Goal: Task Accomplishment & Management: Complete application form

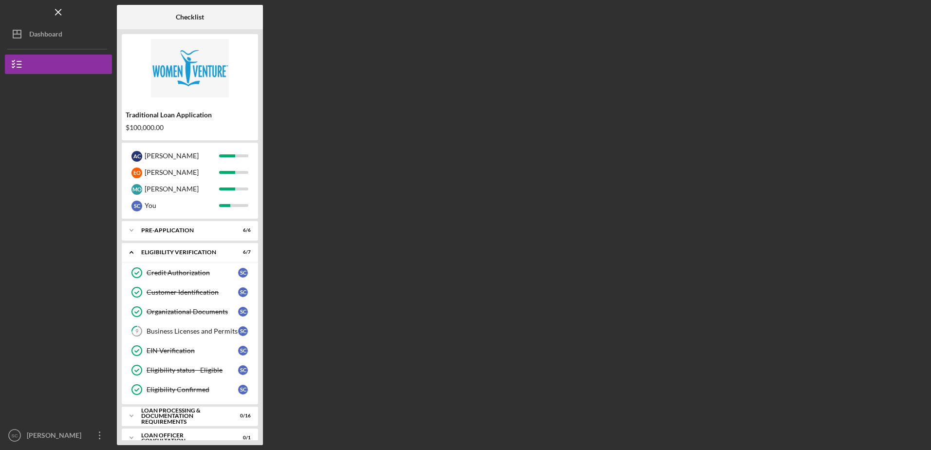
click at [338, 321] on div "Checklist Traditional Loan Application $100,000.00 A C [PERSON_NAME] E O [PERSO…" at bounding box center [522, 225] width 810 height 440
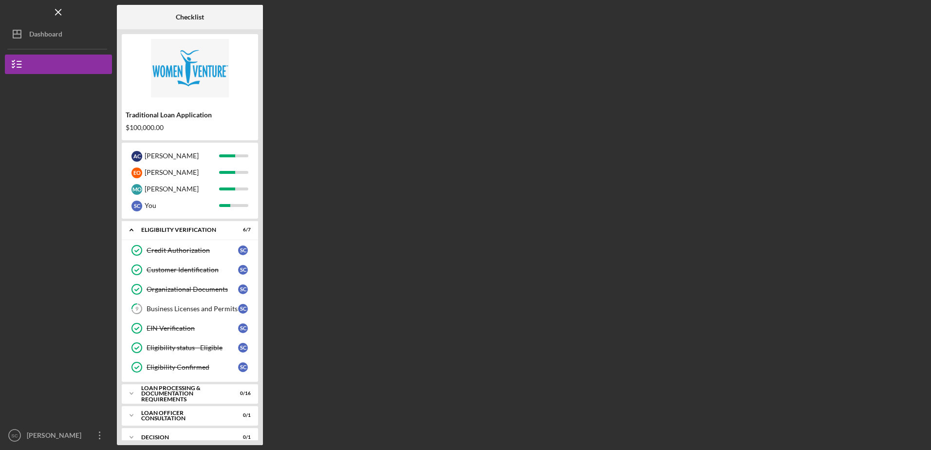
scroll to position [35, 0]
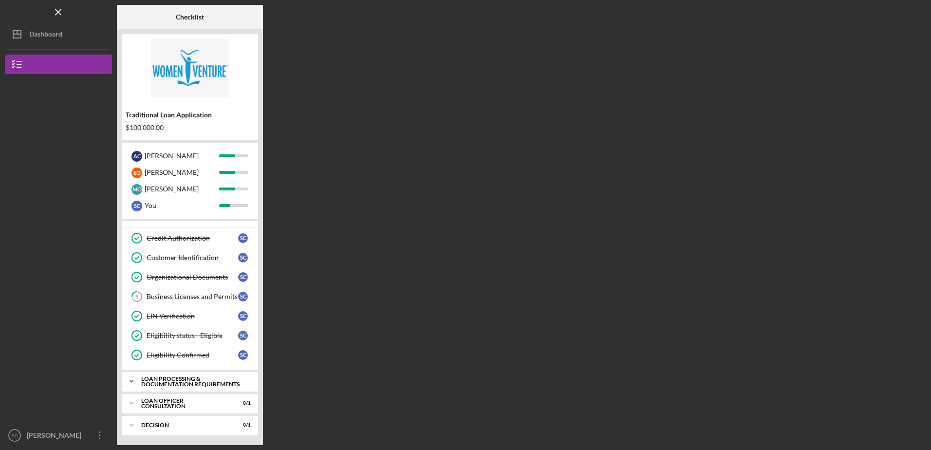
click at [177, 378] on div "Loan Processing & Documentation Requirements" at bounding box center [193, 381] width 105 height 11
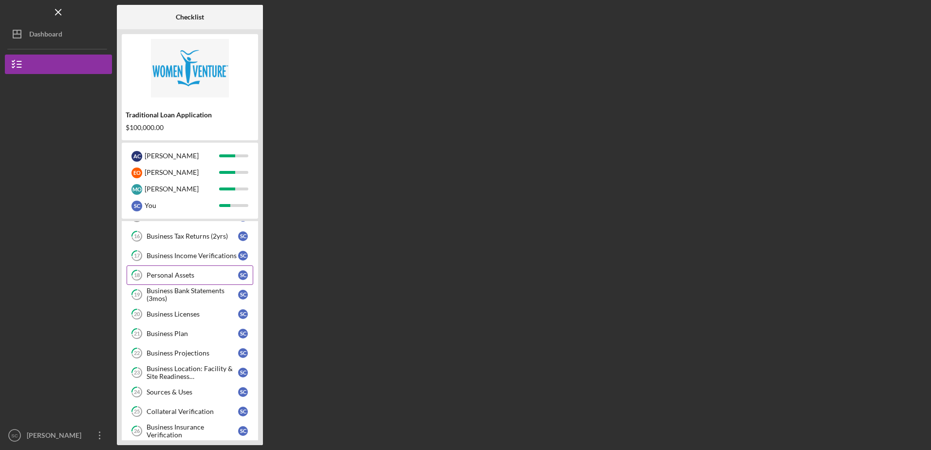
scroll to position [352, 0]
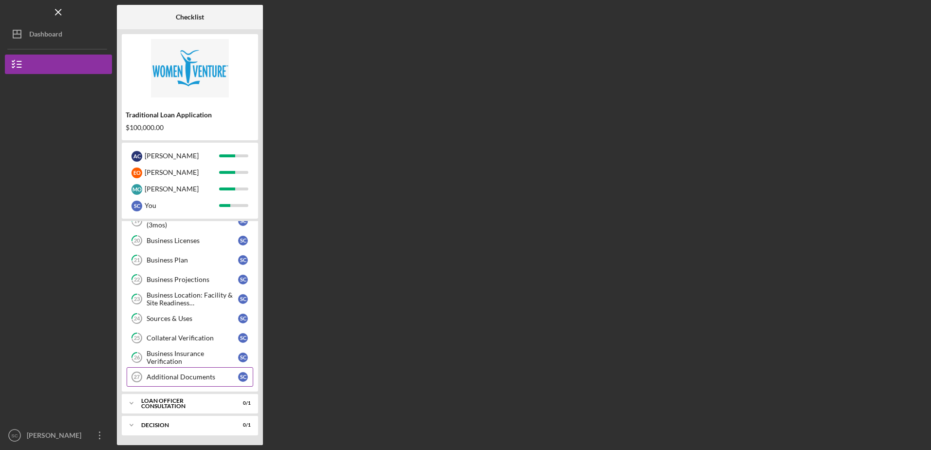
click at [188, 375] on div "Additional Documents" at bounding box center [193, 377] width 92 height 8
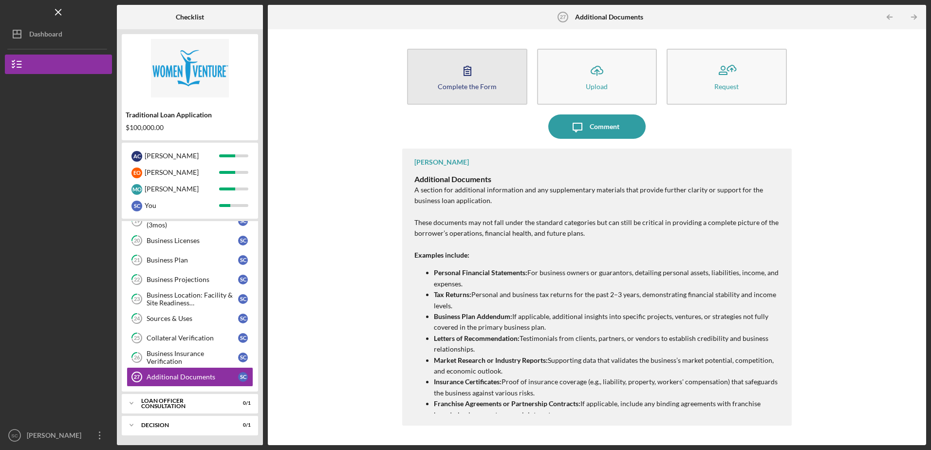
click at [492, 79] on button "Complete the Form Form" at bounding box center [467, 77] width 120 height 56
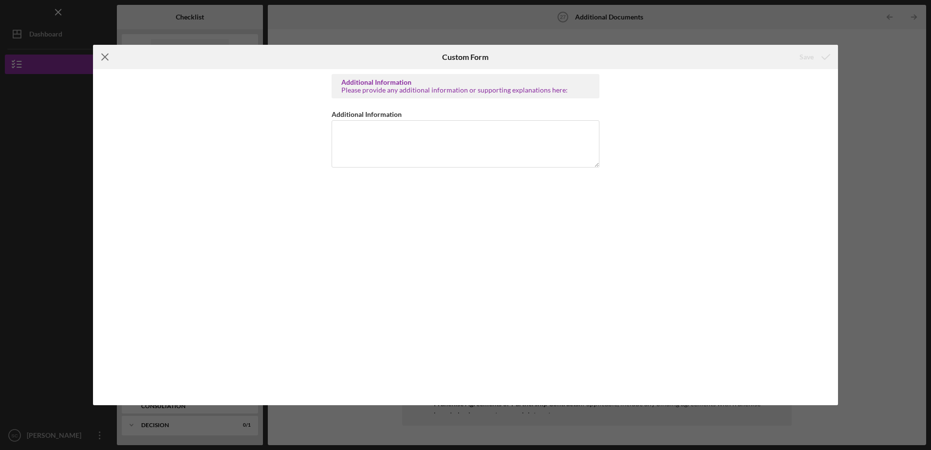
click at [104, 57] on icon "Icon/Menu Close" at bounding box center [105, 57] width 24 height 24
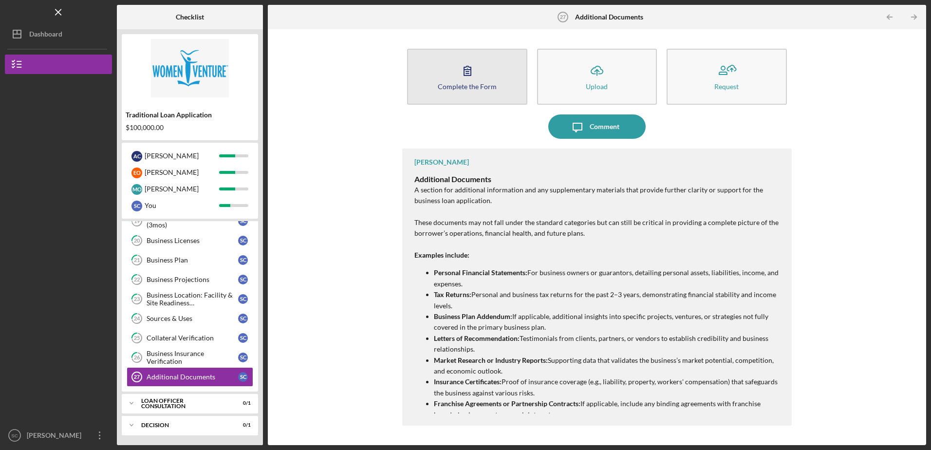
click at [462, 89] on div "Complete the Form" at bounding box center [467, 86] width 59 height 7
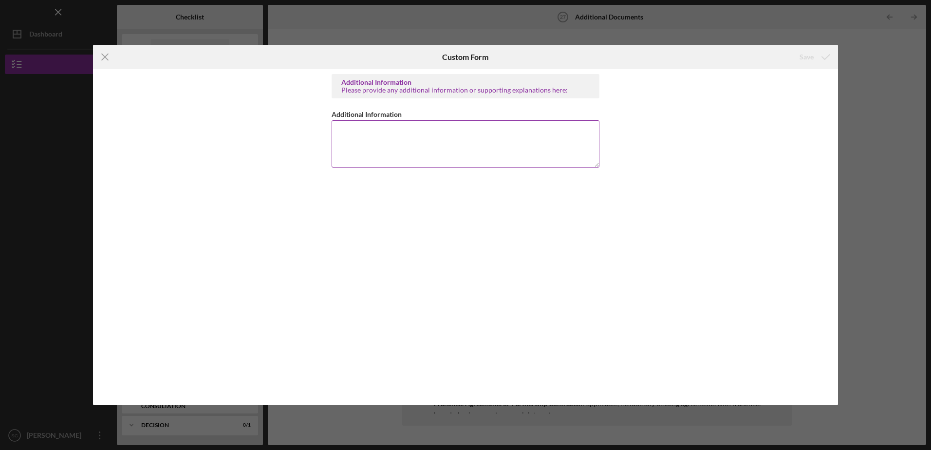
click at [402, 123] on textarea "Additional Information" at bounding box center [466, 143] width 268 height 47
type textarea "We believe all necessary requested documentation has already been submitted and…"
click at [811, 57] on div "Save" at bounding box center [807, 56] width 14 height 19
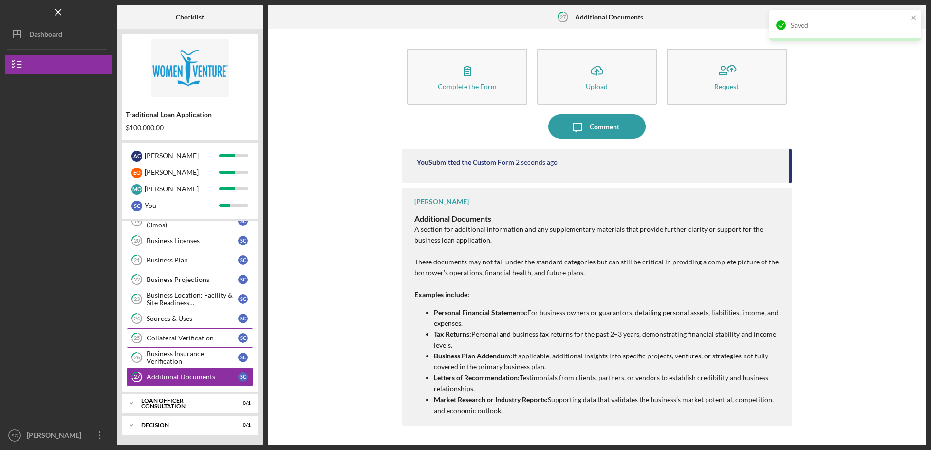
click at [178, 339] on div "Collateral Verification" at bounding box center [193, 338] width 92 height 8
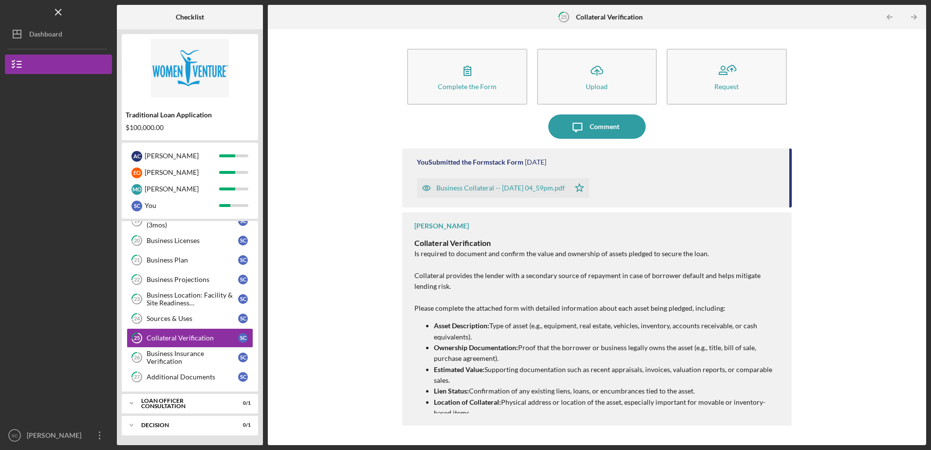
click at [486, 186] on div "Business Collateral -- [DATE] 04_59pm.pdf" at bounding box center [500, 188] width 129 height 8
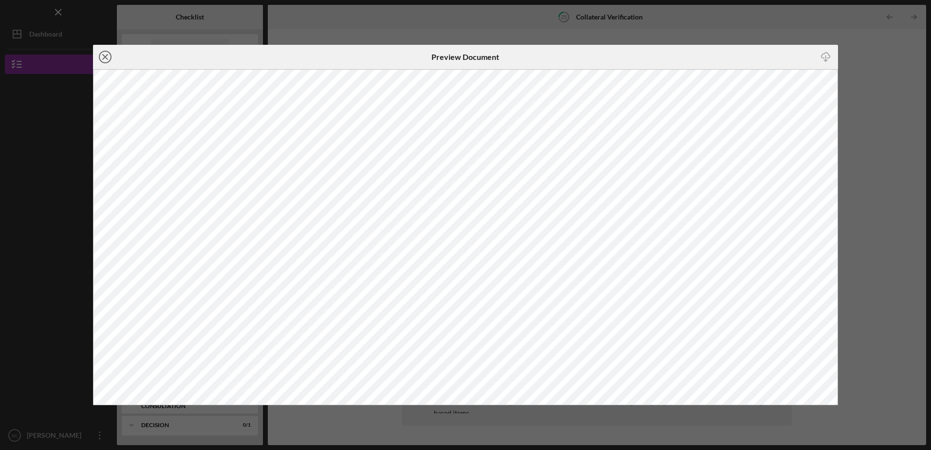
click at [106, 57] on line at bounding box center [105, 57] width 5 height 5
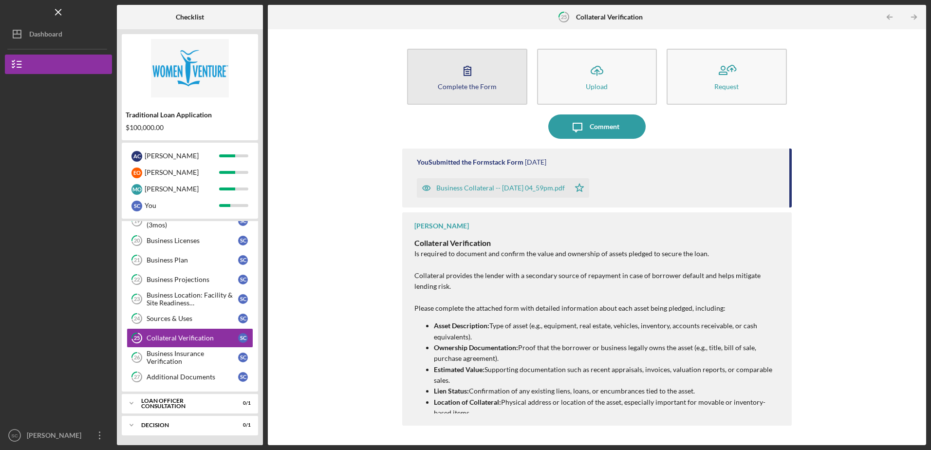
click at [464, 81] on icon "button" at bounding box center [467, 70] width 24 height 24
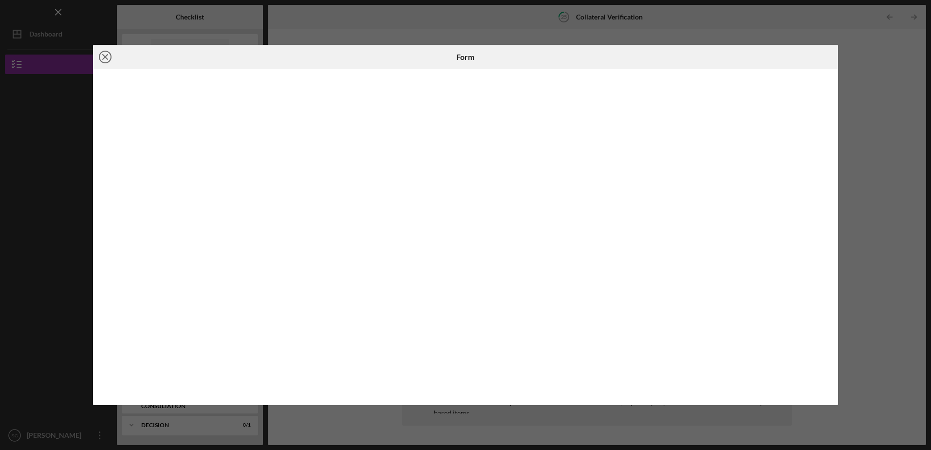
click at [104, 58] on line at bounding box center [105, 57] width 5 height 5
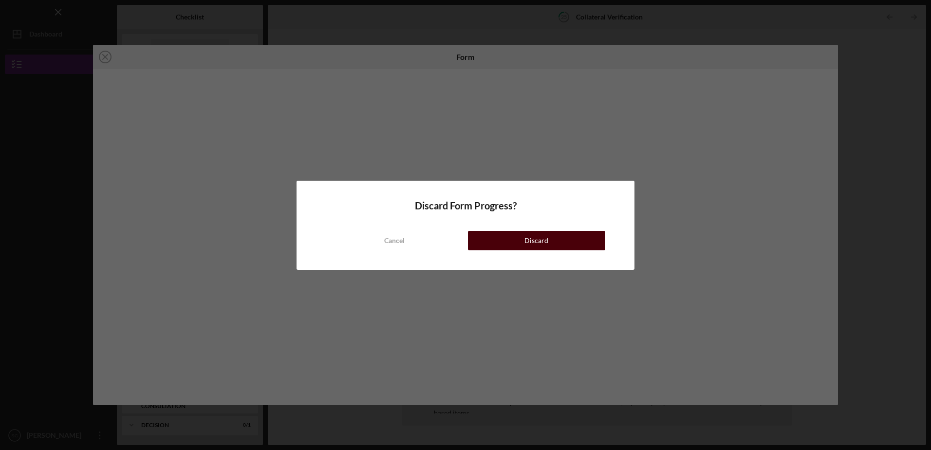
click at [516, 240] on button "Discard" at bounding box center [536, 240] width 137 height 19
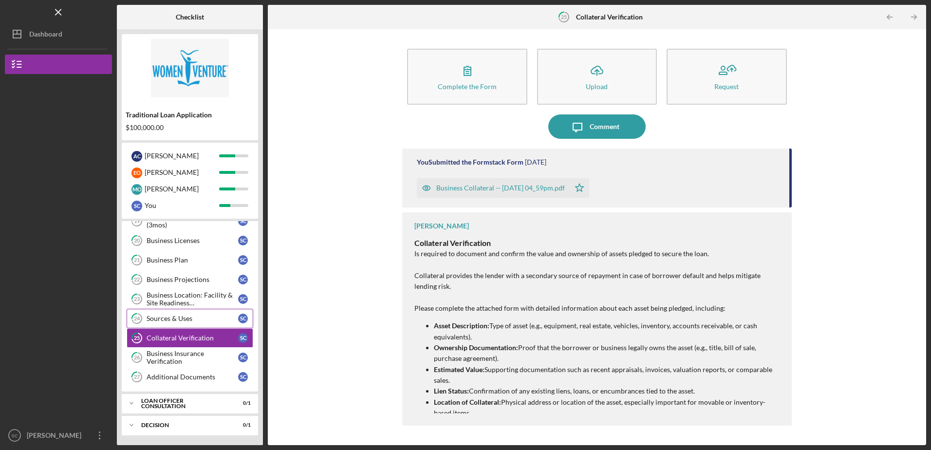
click at [186, 316] on div "Sources & Uses" at bounding box center [193, 319] width 92 height 8
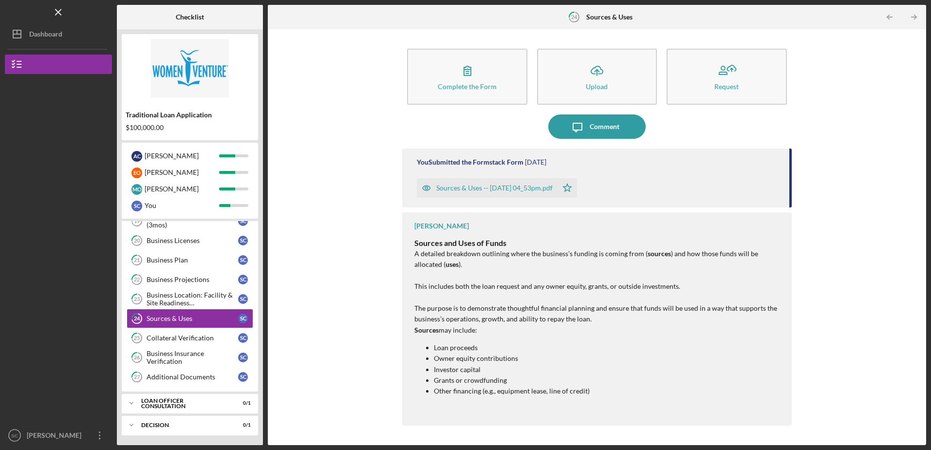
click at [499, 189] on div "Sources & Uses -- [DATE] 04_53pm.pdf" at bounding box center [494, 188] width 116 height 8
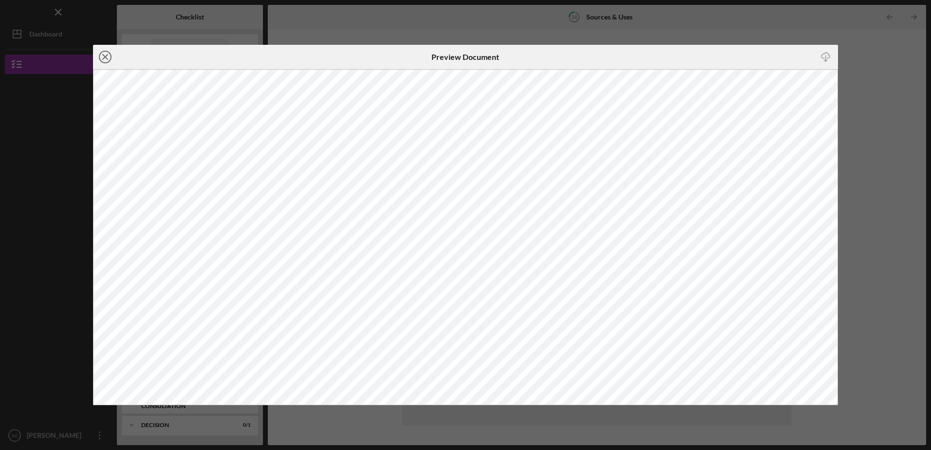
click at [103, 57] on icon "Icon/Close" at bounding box center [105, 57] width 24 height 24
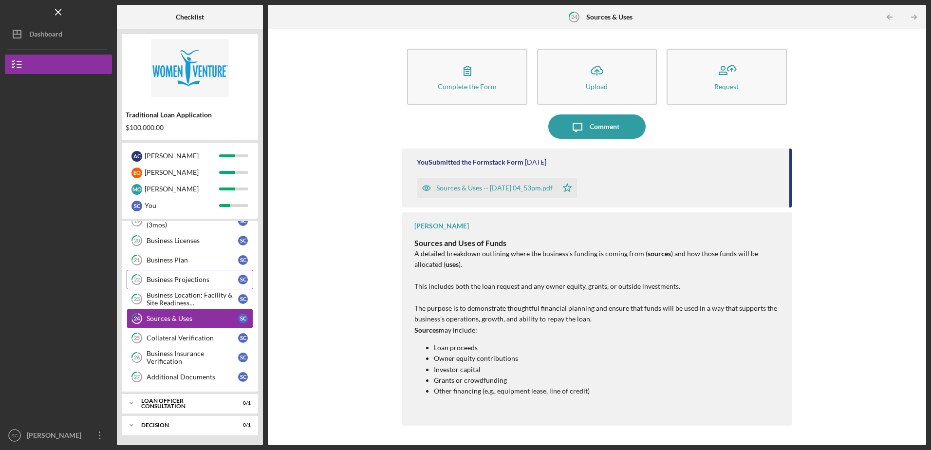
click at [209, 275] on link "22 Business Projections S C" at bounding box center [190, 279] width 127 height 19
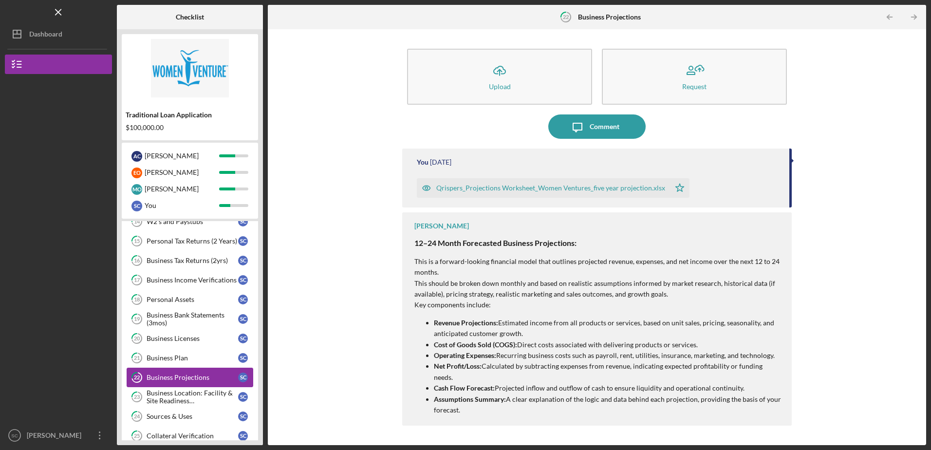
scroll to position [254, 0]
click at [206, 313] on div "Business Bank Statements (3mos)" at bounding box center [193, 319] width 92 height 16
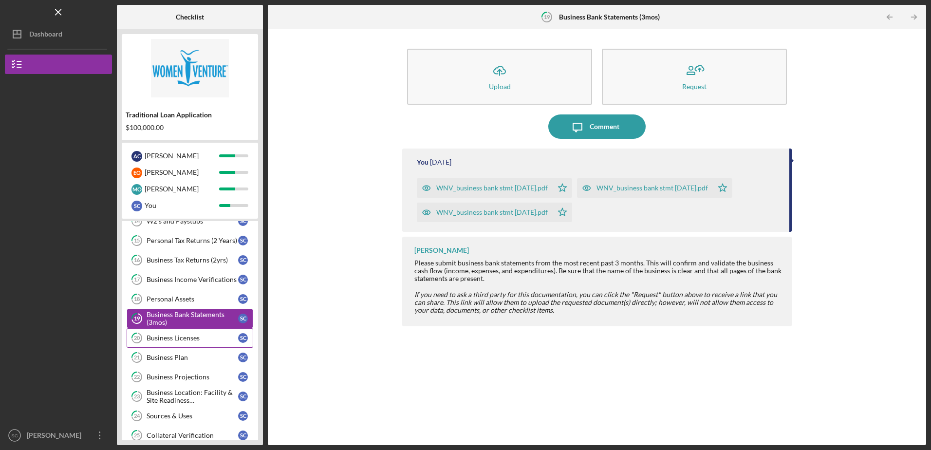
click at [189, 335] on div "Business Licenses" at bounding box center [193, 338] width 92 height 8
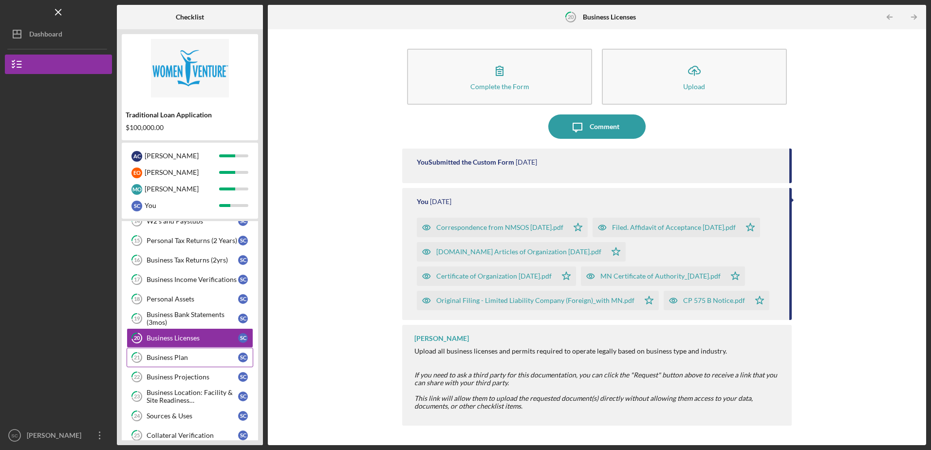
click at [174, 357] on div "Business Plan" at bounding box center [193, 358] width 92 height 8
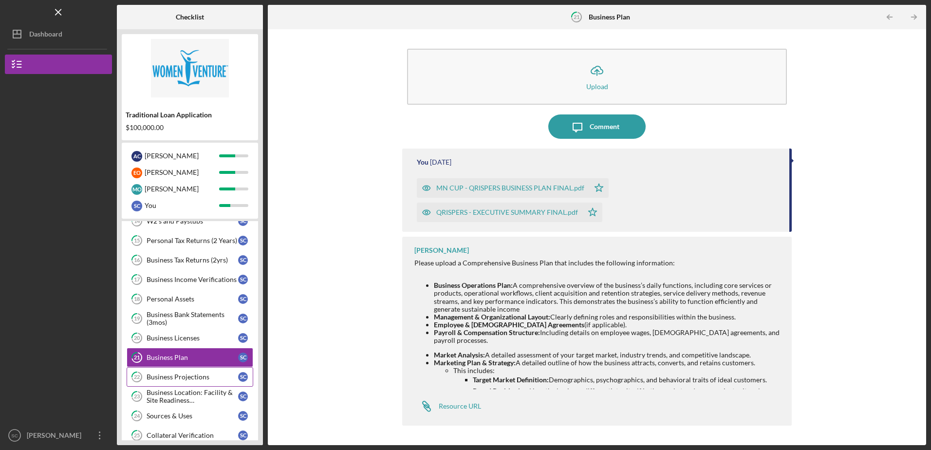
click at [178, 376] on div "Business Projections" at bounding box center [193, 377] width 92 height 8
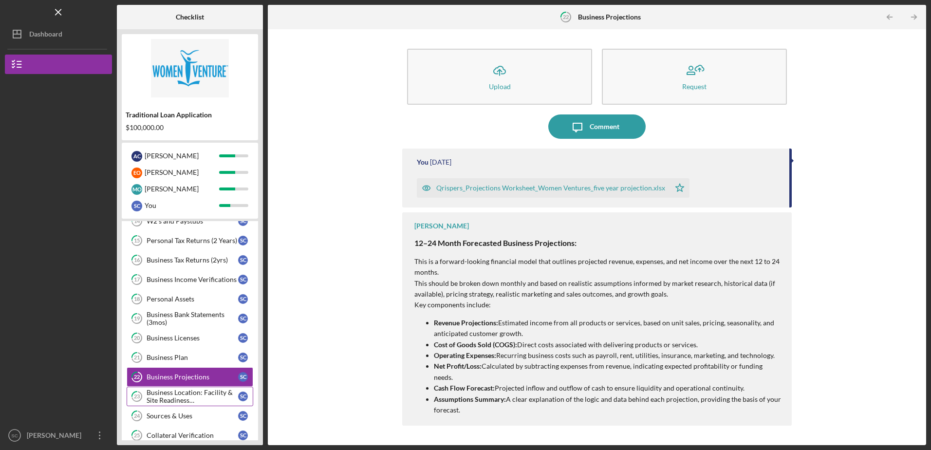
click at [180, 395] on div "Business Location: Facility & Site Readiness Documentation" at bounding box center [193, 397] width 92 height 16
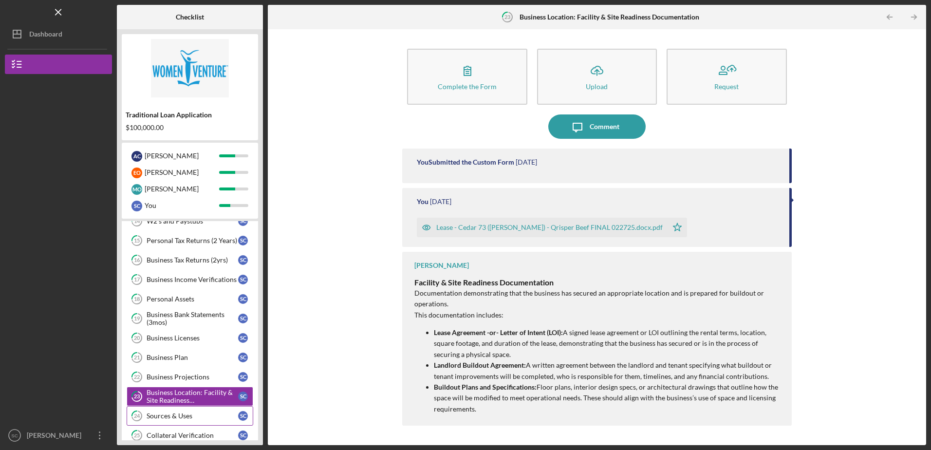
click at [180, 415] on div "Sources & Uses" at bounding box center [193, 416] width 92 height 8
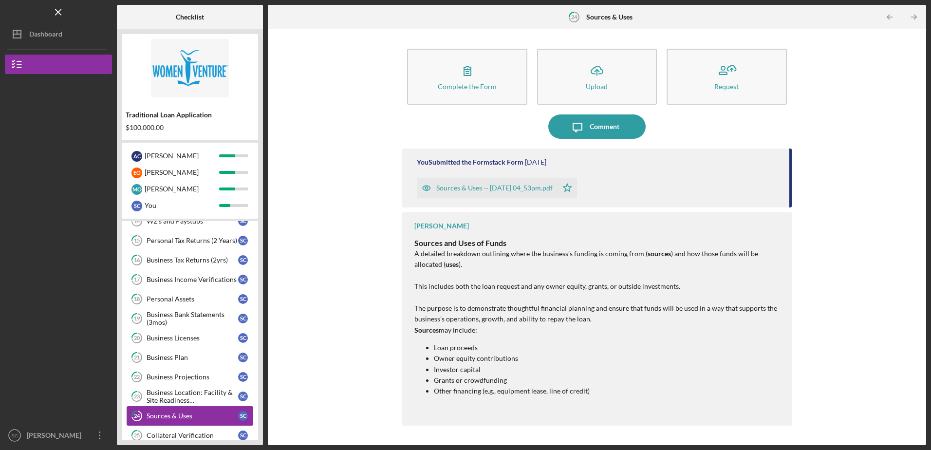
scroll to position [303, 0]
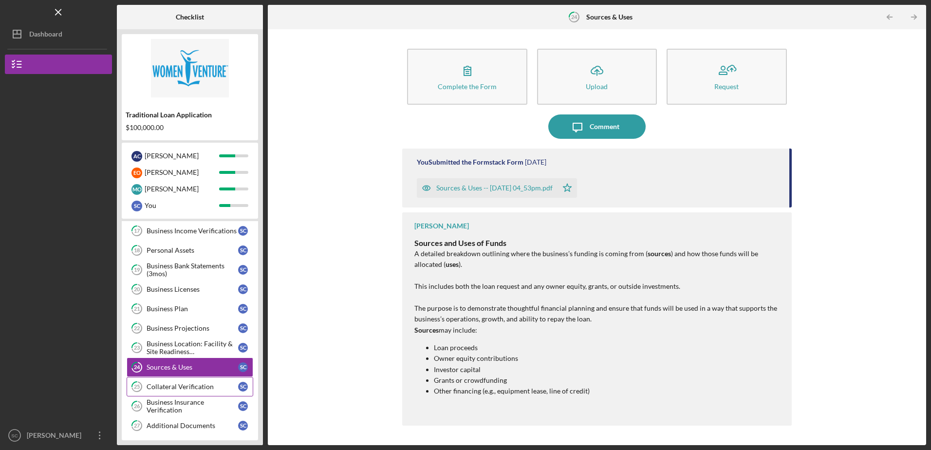
click at [180, 387] on div "Collateral Verification" at bounding box center [193, 387] width 92 height 8
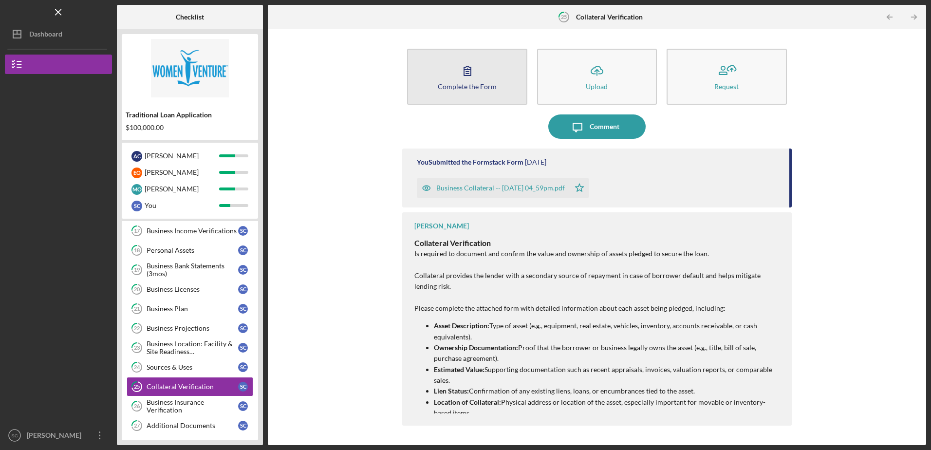
click at [466, 79] on icon "button" at bounding box center [467, 70] width 24 height 24
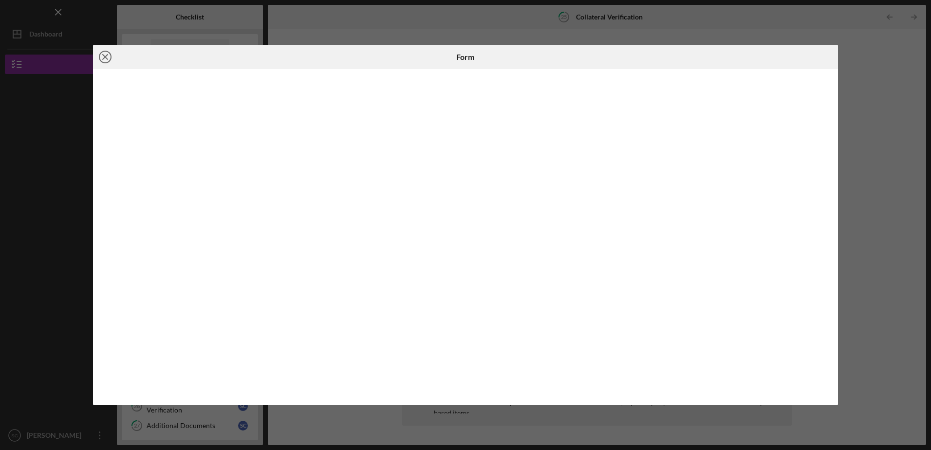
click at [104, 59] on line at bounding box center [105, 57] width 5 height 5
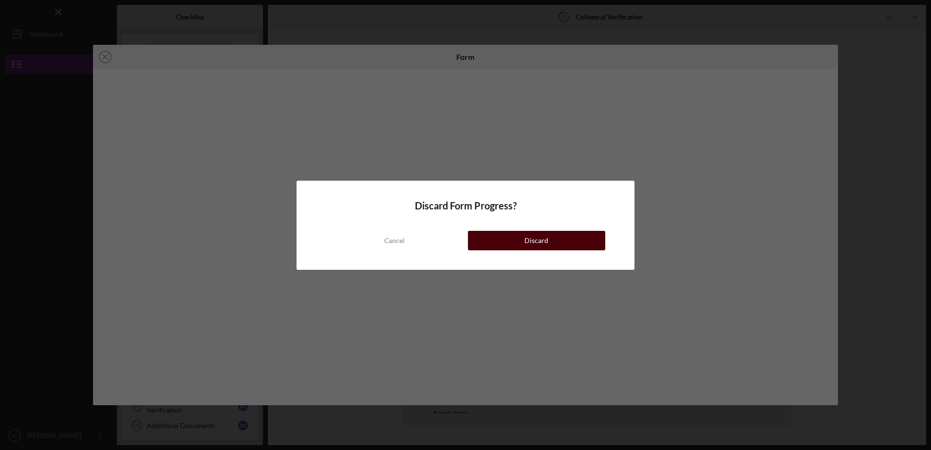
click at [530, 242] on div "Discard" at bounding box center [537, 240] width 24 height 19
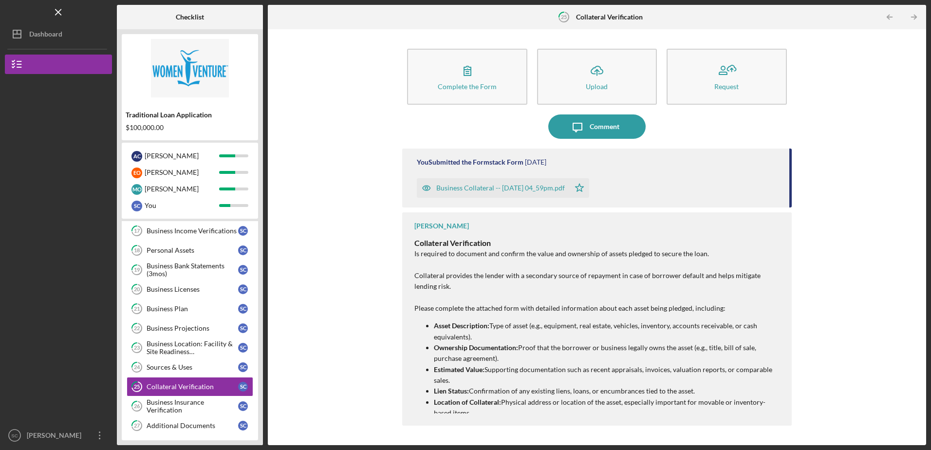
click at [501, 187] on div "Business Collateral -- [DATE] 04_59pm.pdf" at bounding box center [500, 188] width 129 height 8
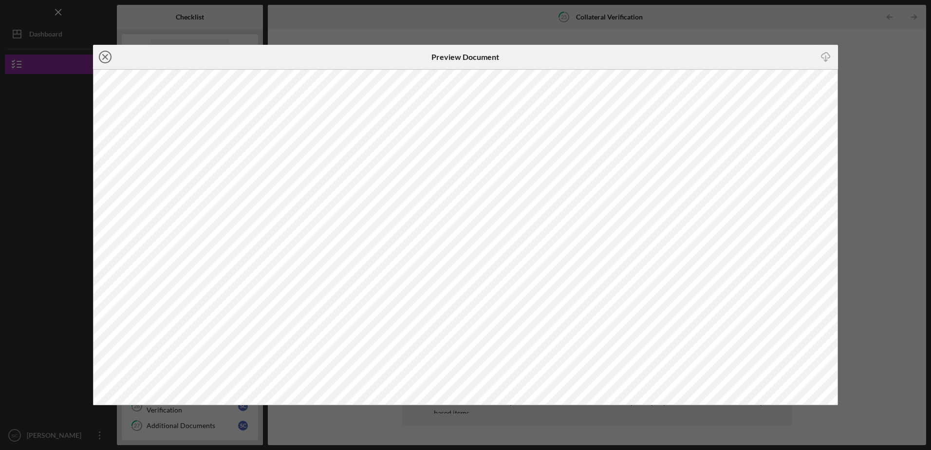
click at [108, 57] on icon "Icon/Close" at bounding box center [105, 57] width 24 height 24
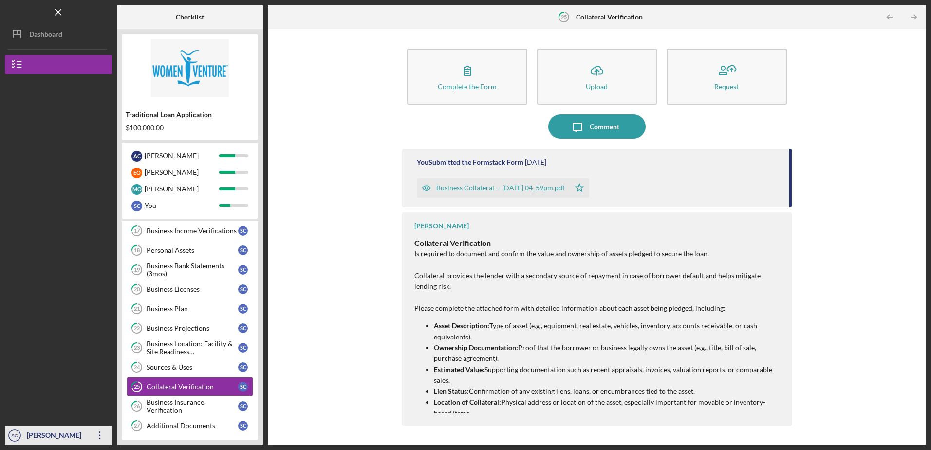
click at [42, 433] on div "[PERSON_NAME]" at bounding box center [55, 437] width 63 height 22
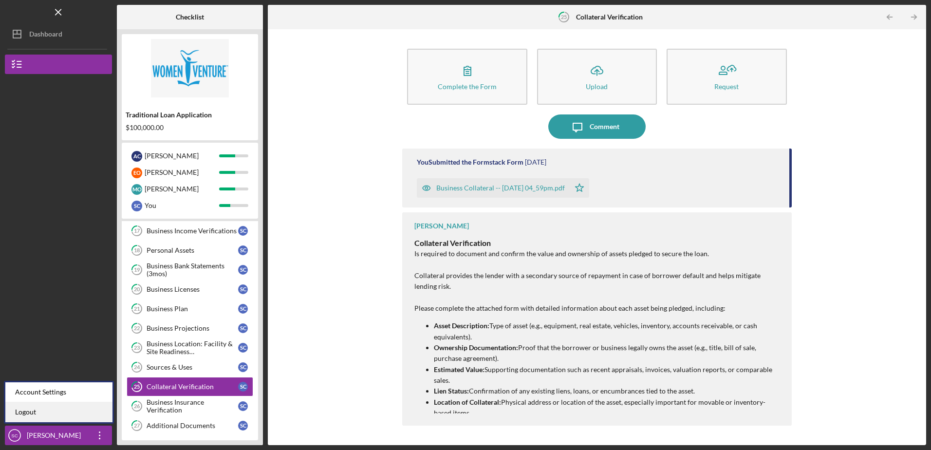
click at [47, 413] on link "Logout" at bounding box center [58, 412] width 107 height 20
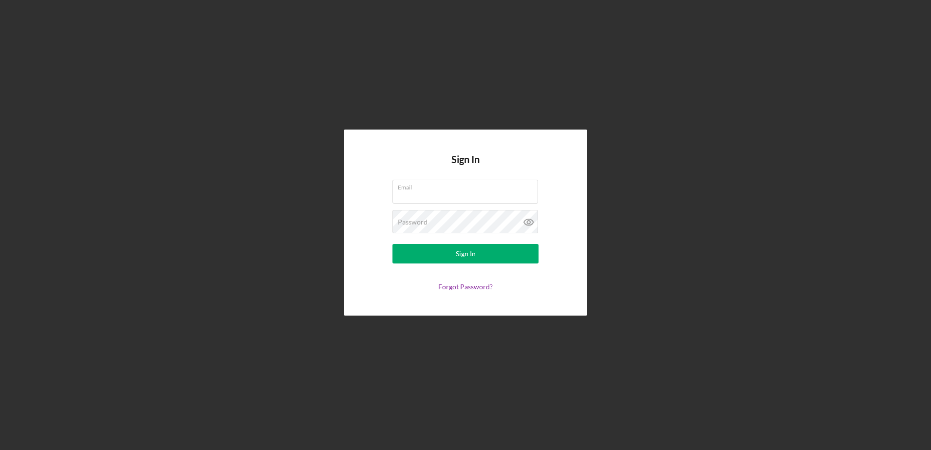
click at [683, 223] on div "Sign In Email Password Sign In Forgot Password?" at bounding box center [466, 222] width 922 height 445
